Goal: Task Accomplishment & Management: Use online tool/utility

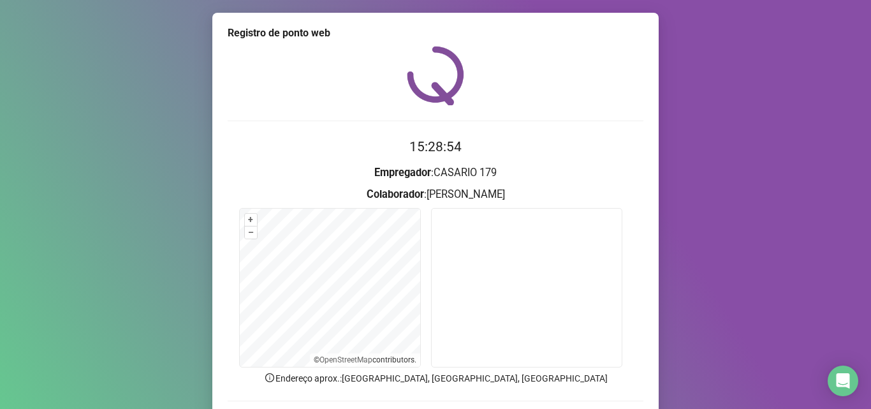
scroll to position [89, 0]
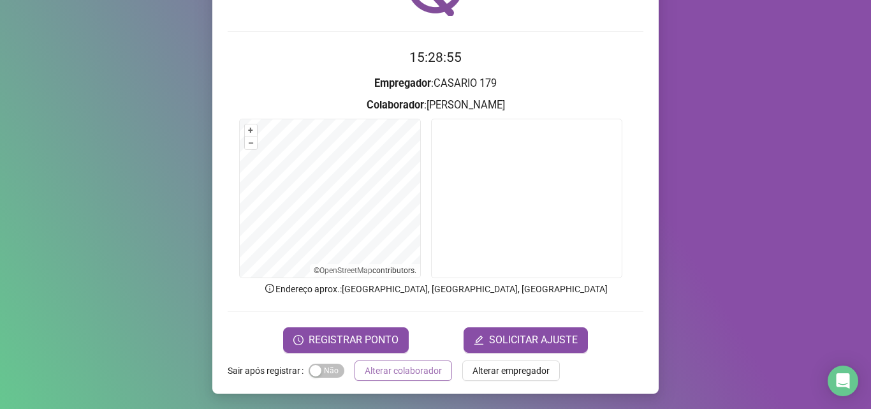
click at [420, 372] on span "Alterar colaborador" at bounding box center [403, 371] width 77 height 14
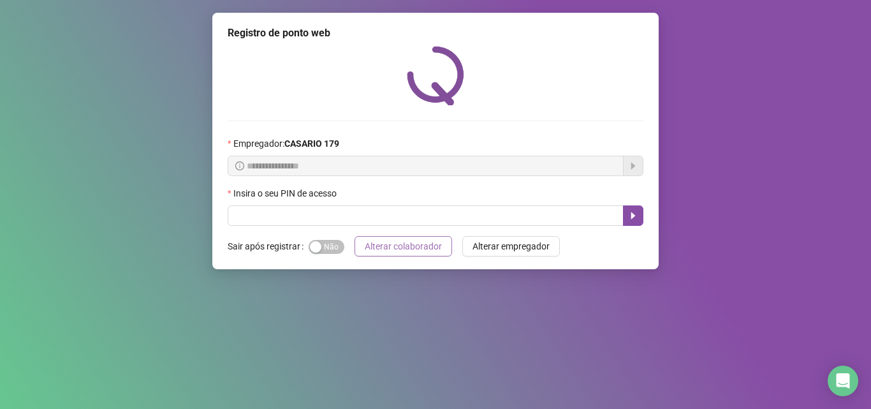
scroll to position [0, 0]
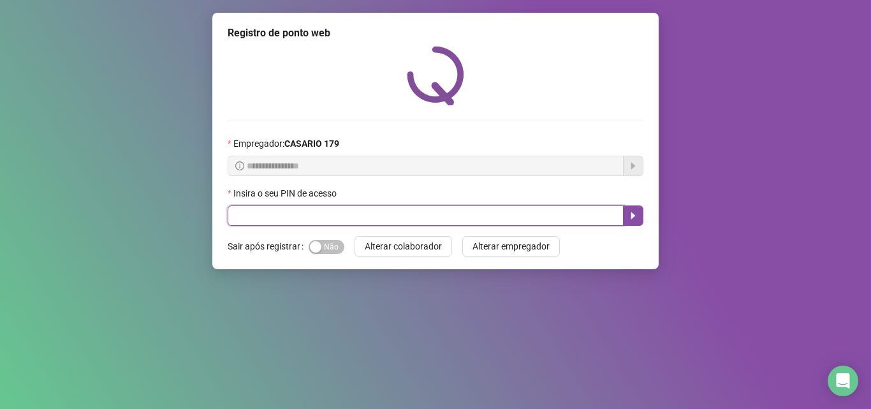
click at [456, 206] on input "text" at bounding box center [426, 215] width 396 height 20
type input "*****"
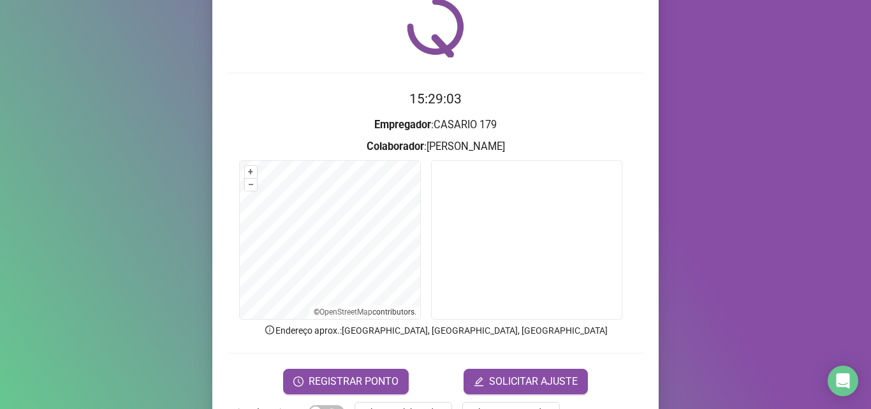
scroll to position [67, 0]
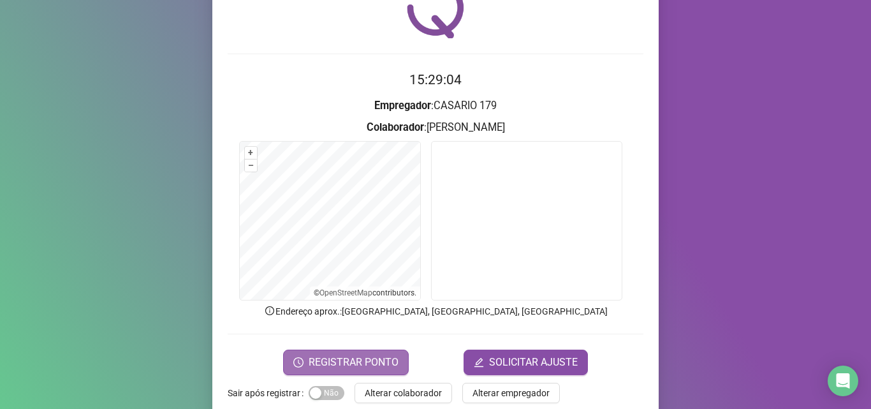
click at [336, 365] on span "REGISTRAR PONTO" at bounding box center [354, 362] width 90 height 15
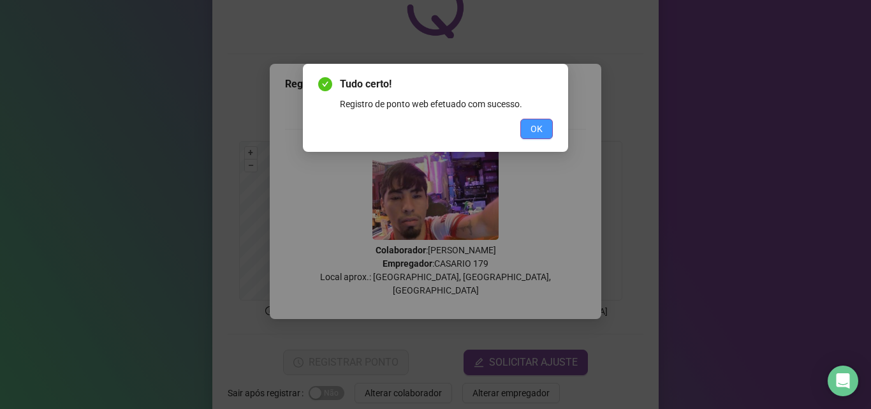
click at [533, 122] on span "OK" at bounding box center [537, 129] width 12 height 14
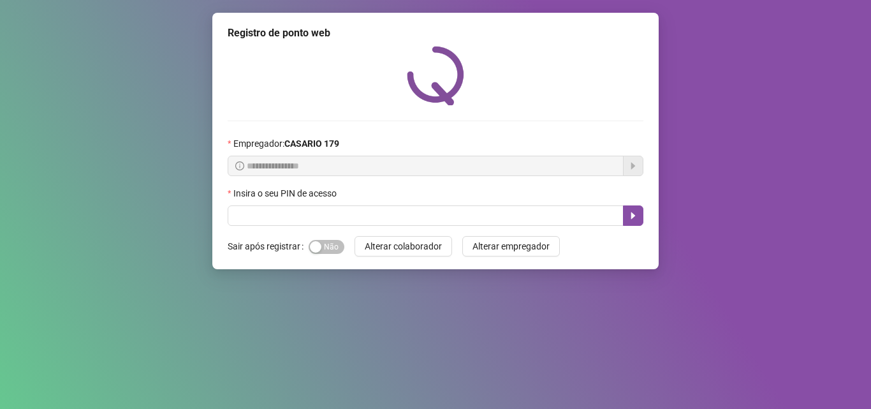
click at [306, 174] on span "**********" at bounding box center [426, 166] width 396 height 20
click at [286, 205] on div "Insira o seu PIN de acesso" at bounding box center [436, 195] width 416 height 19
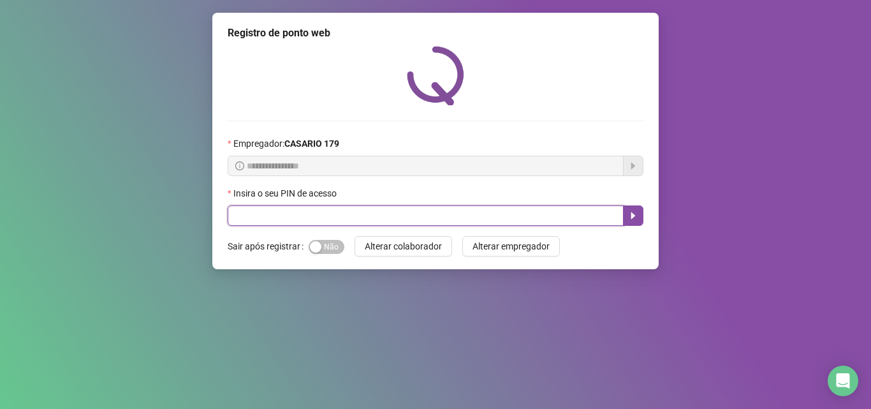
click at [272, 213] on input "text" at bounding box center [426, 215] width 396 height 20
type input "*****"
click at [637, 219] on icon "caret-right" at bounding box center [633, 216] width 10 height 10
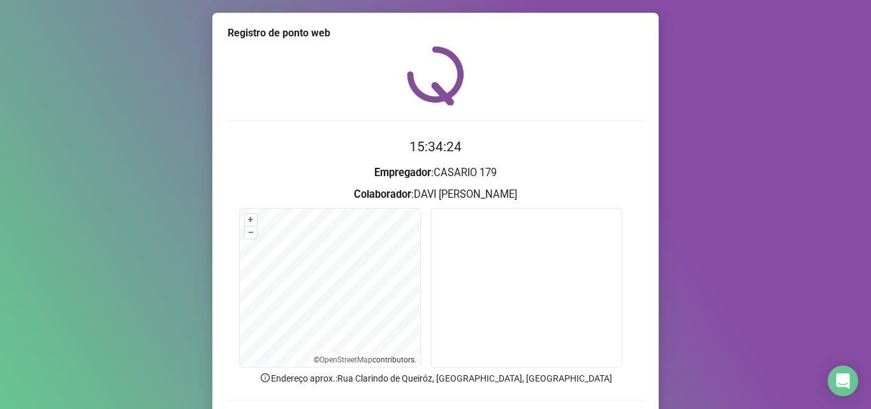
scroll to position [89, 0]
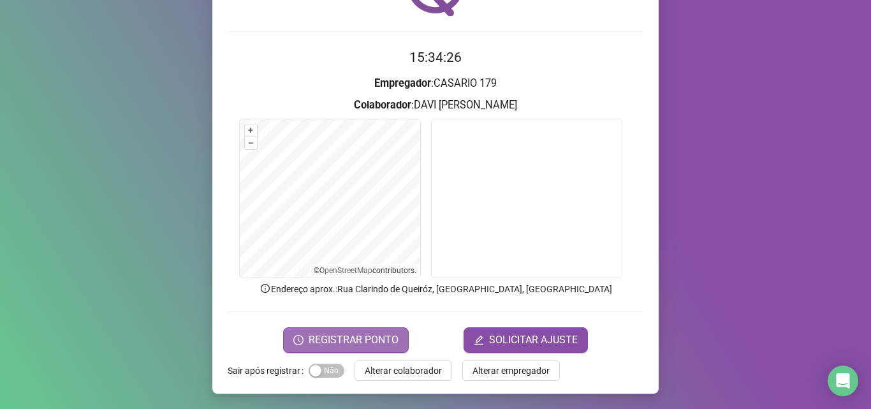
click at [366, 347] on span "REGISTRAR PONTO" at bounding box center [354, 339] width 90 height 15
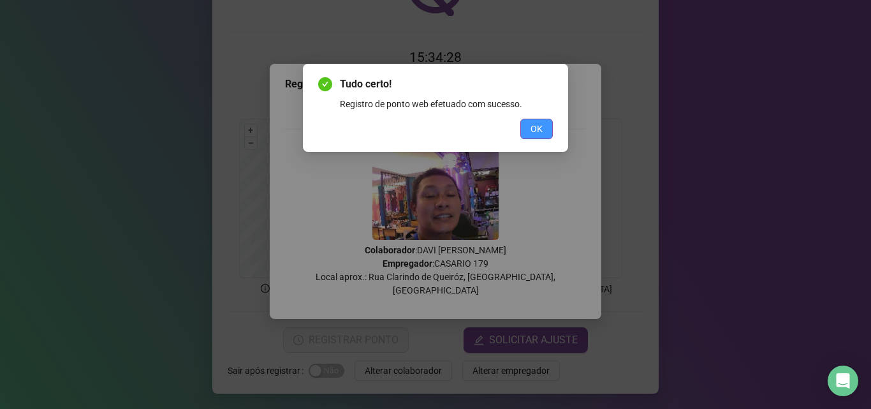
click at [533, 122] on span "OK" at bounding box center [537, 129] width 12 height 14
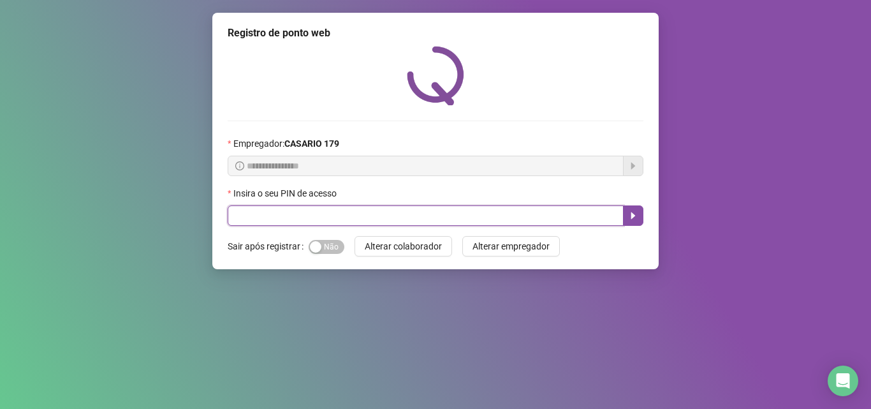
click at [246, 214] on input "text" at bounding box center [426, 215] width 396 height 20
type input "*****"
click at [635, 216] on icon "caret-right" at bounding box center [634, 215] width 4 height 7
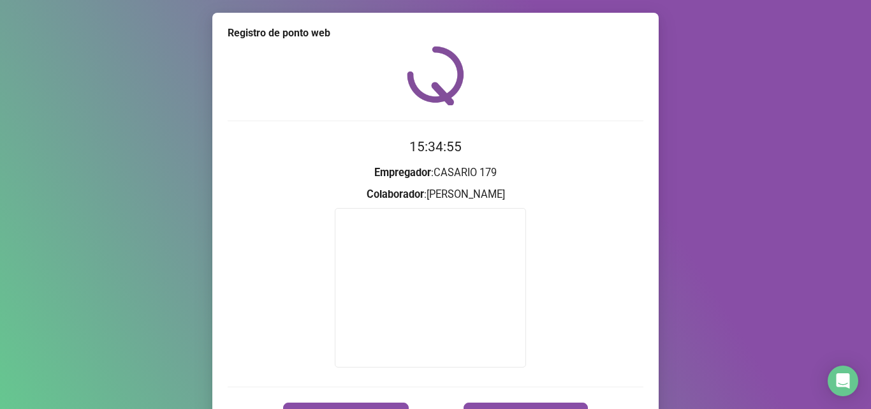
scroll to position [75, 0]
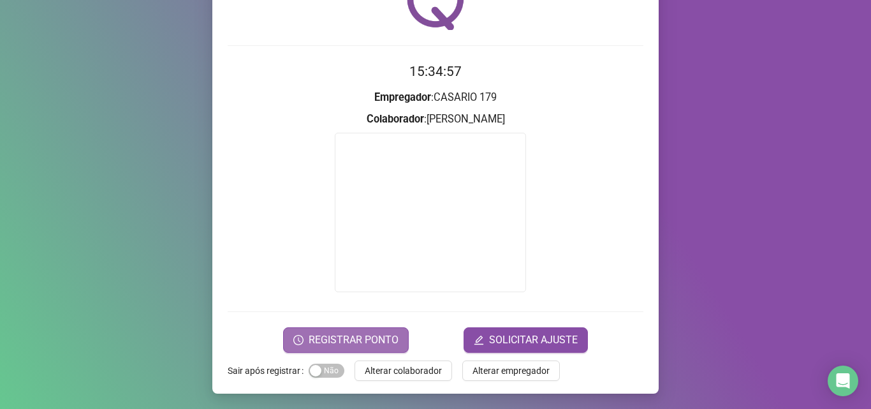
click at [367, 336] on span "REGISTRAR PONTO" at bounding box center [354, 339] width 90 height 15
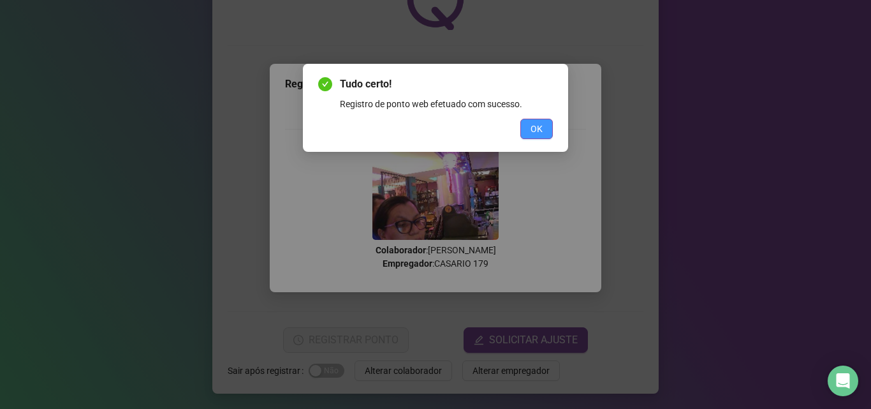
click at [538, 128] on span "OK" at bounding box center [537, 129] width 12 height 14
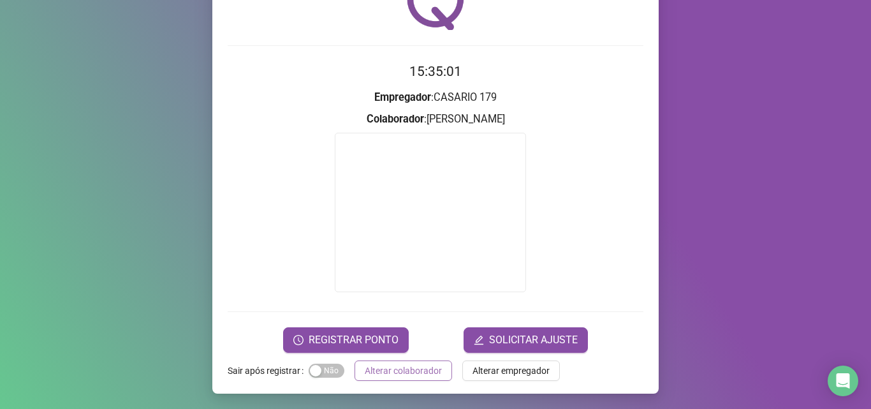
click at [400, 368] on span "Alterar colaborador" at bounding box center [403, 371] width 77 height 14
